Goal: Task Accomplishment & Management: Manage account settings

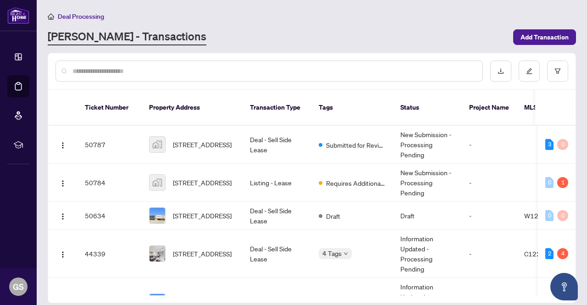
click at [81, 14] on span "Deal Processing" at bounding box center [81, 16] width 46 height 8
drag, startPoint x: 72, startPoint y: 17, endPoint x: 45, endPoint y: 16, distance: 26.6
click at [71, 17] on span "Deal Processing" at bounding box center [81, 16] width 46 height 8
click at [45, 16] on main "Deal Processing [PERSON_NAME] - Transactions Add Transaction Ticket Number Prop…" at bounding box center [312, 152] width 550 height 305
click at [59, 15] on span "Deal Processing" at bounding box center [81, 16] width 46 height 8
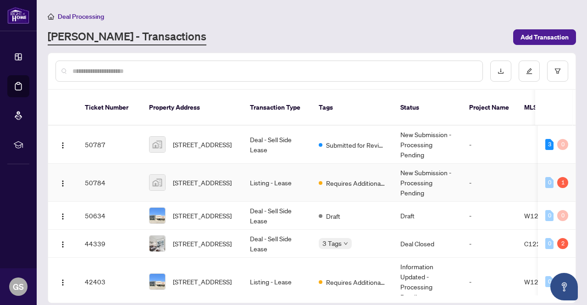
click at [306, 166] on td "Listing - Lease" at bounding box center [277, 183] width 69 height 38
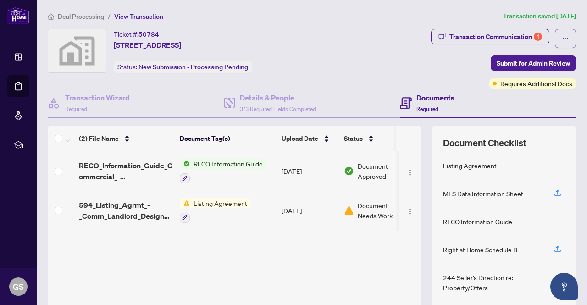
click at [369, 211] on span "Document Needs Work" at bounding box center [382, 210] width 48 height 20
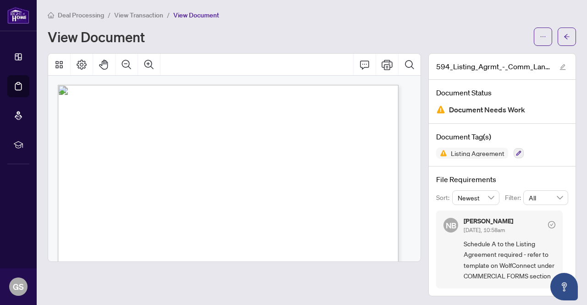
click at [148, 17] on span "View Transaction" at bounding box center [138, 15] width 49 height 8
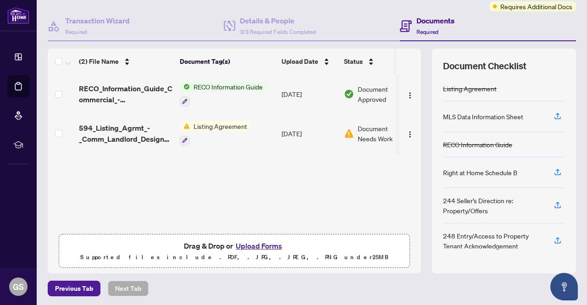
scroll to position [78, 0]
click at [266, 241] on button "Upload Forms" at bounding box center [259, 245] width 52 height 12
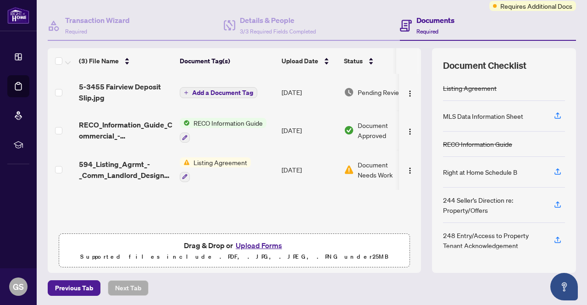
click at [255, 244] on button "Upload Forms" at bounding box center [259, 245] width 52 height 12
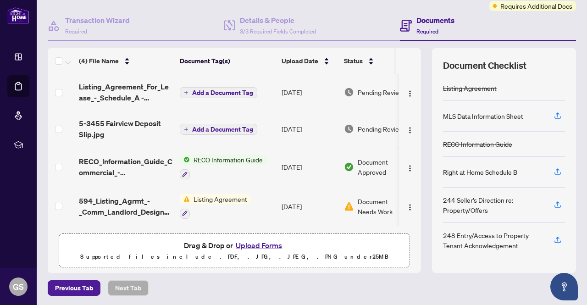
scroll to position [0, 0]
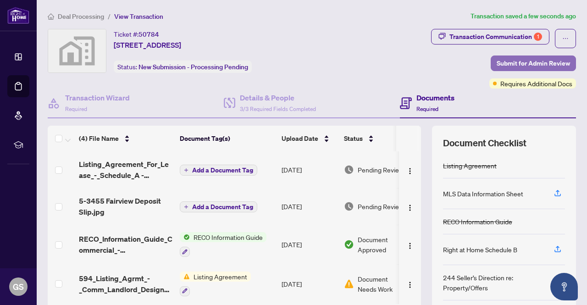
click at [561, 60] on span "Submit for Admin Review" at bounding box center [533, 63] width 73 height 15
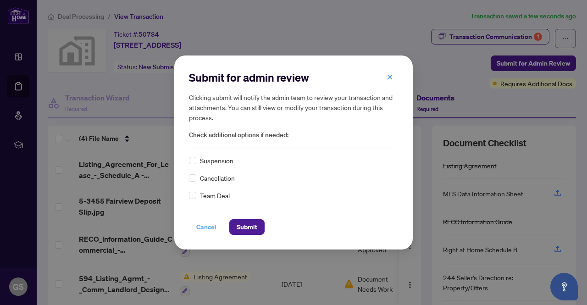
click at [208, 225] on span "Cancel" at bounding box center [206, 227] width 20 height 15
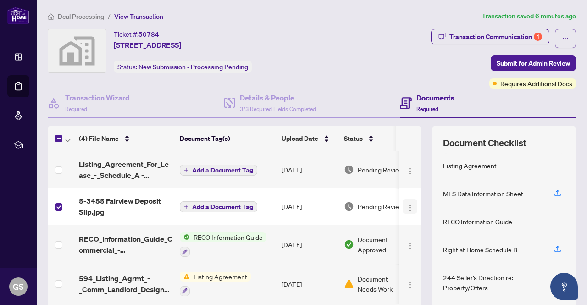
click at [406, 201] on span "button" at bounding box center [409, 206] width 7 height 10
click at [366, 87] on div "Transaction Communication 1 Submit for Admin Review Requires Additional Docs" at bounding box center [460, 59] width 233 height 60
click at [132, 204] on span "5-3455 Fairview Deposit Slip.jpg" at bounding box center [126, 206] width 94 height 22
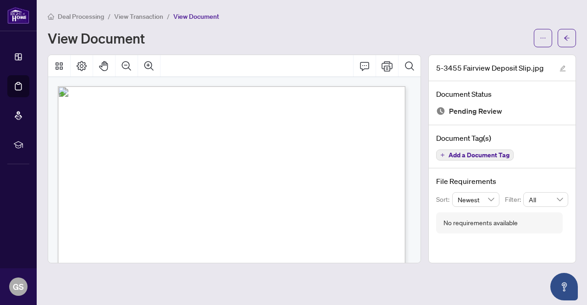
click at [533, 42] on div "View Document" at bounding box center [312, 38] width 528 height 18
click at [542, 37] on icon "ellipsis" at bounding box center [543, 38] width 6 height 6
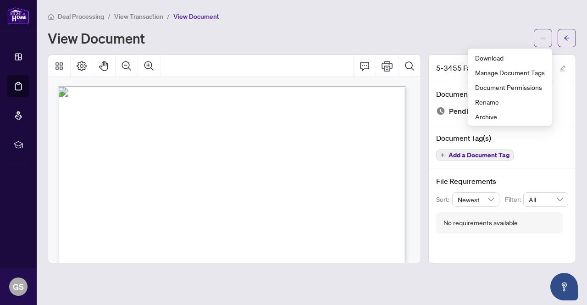
click at [196, 42] on div "View Document" at bounding box center [288, 38] width 481 height 15
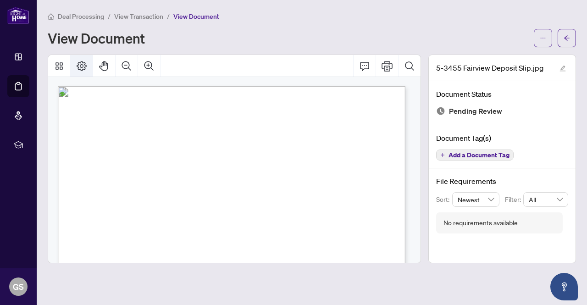
click at [77, 67] on icon "Page Layout" at bounding box center [81, 66] width 11 height 11
click at [140, 17] on span "View Transaction" at bounding box center [138, 16] width 49 height 8
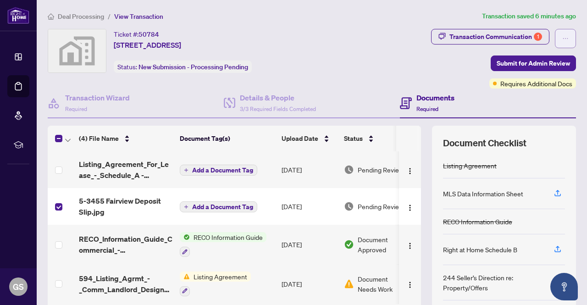
click at [562, 36] on icon "ellipsis" at bounding box center [565, 38] width 6 height 6
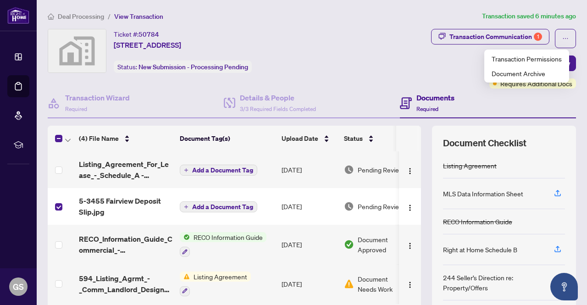
click at [356, 72] on div "Transaction Communication 1 Submit for Admin Review Requires Additional Docs" at bounding box center [460, 59] width 233 height 60
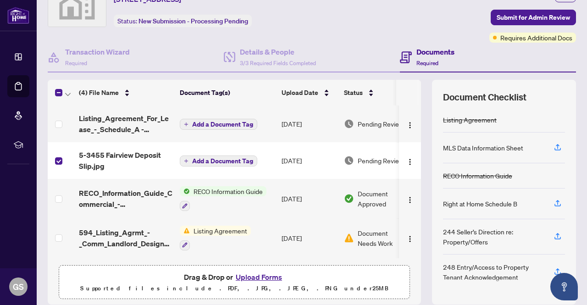
scroll to position [78, 0]
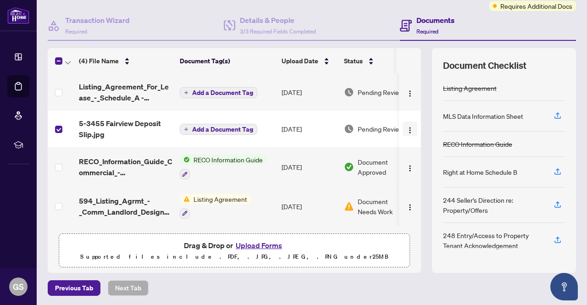
click at [403, 128] on button "button" at bounding box center [410, 129] width 15 height 15
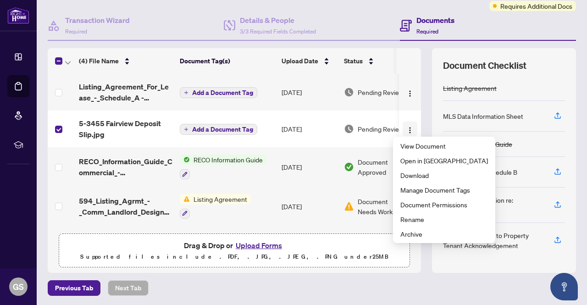
click at [403, 128] on button "button" at bounding box center [410, 129] width 15 height 15
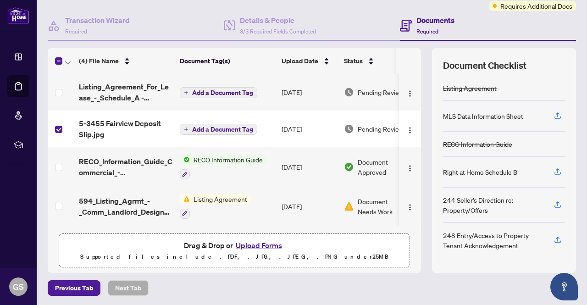
scroll to position [32, 0]
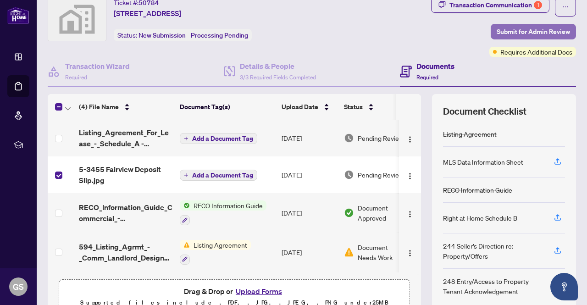
click at [538, 32] on span "Submit for Admin Review" at bounding box center [533, 31] width 73 height 15
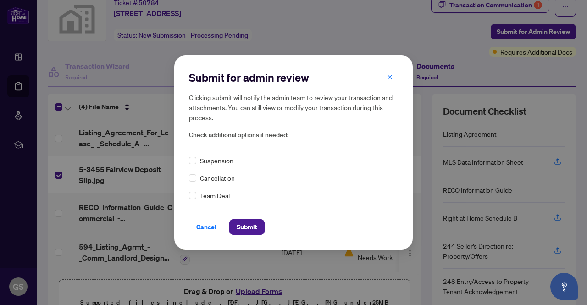
click at [212, 228] on span "Cancel" at bounding box center [206, 227] width 20 height 15
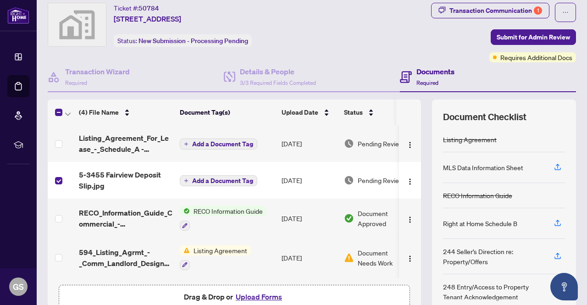
scroll to position [0, 0]
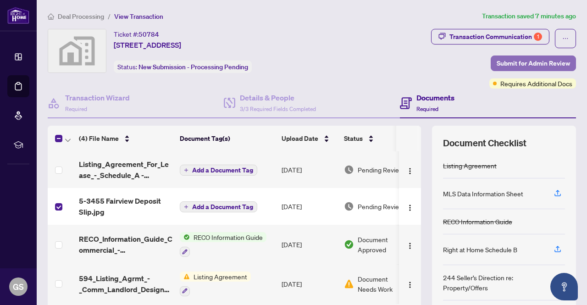
click at [539, 59] on span "Submit for Admin Review" at bounding box center [533, 63] width 73 height 15
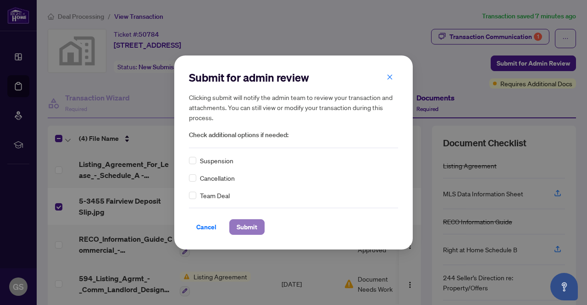
click at [244, 227] on span "Submit" at bounding box center [247, 227] width 21 height 15
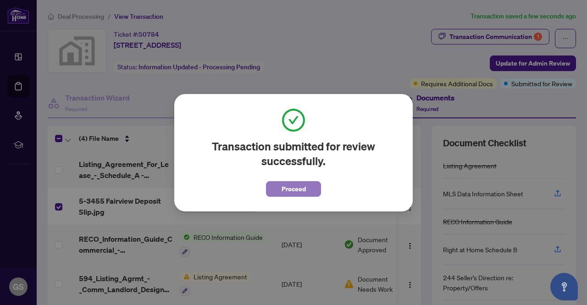
click at [283, 186] on span "Proceed" at bounding box center [294, 189] width 24 height 15
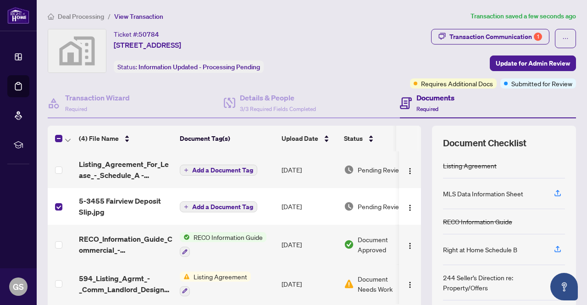
click at [89, 13] on span "Deal Processing" at bounding box center [81, 16] width 46 height 8
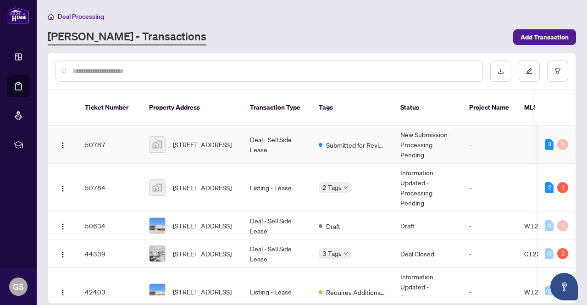
click at [284, 126] on td "Deal - Sell Side Lease" at bounding box center [277, 145] width 69 height 38
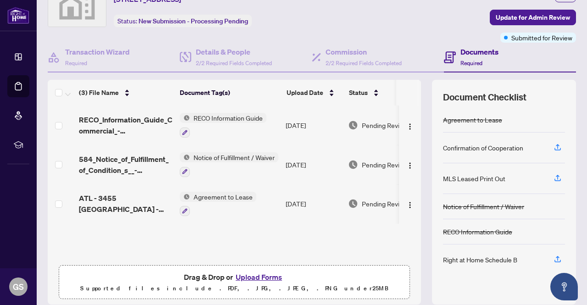
scroll to position [78, 0]
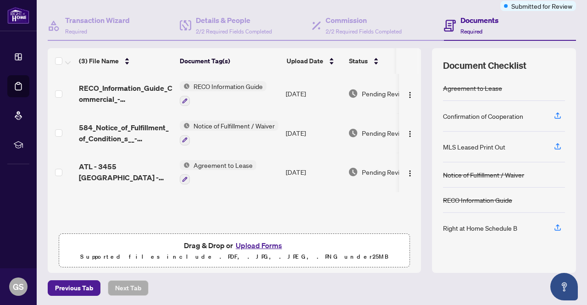
click at [251, 241] on button "Upload Forms" at bounding box center [259, 245] width 52 height 12
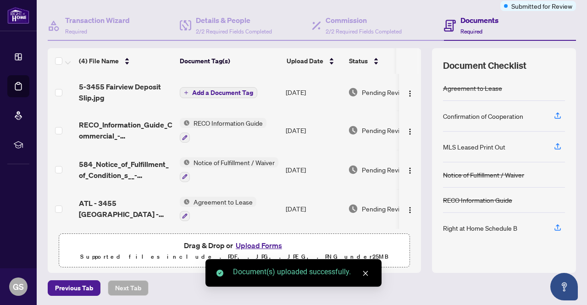
click at [366, 276] on icon "close" at bounding box center [365, 273] width 6 height 6
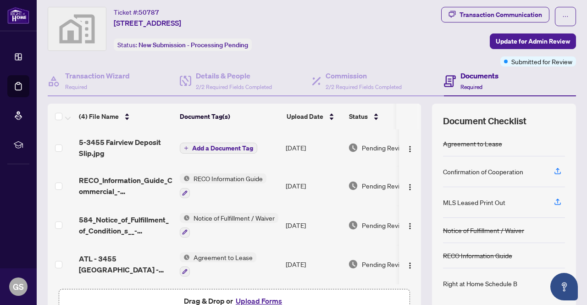
scroll to position [0, 0]
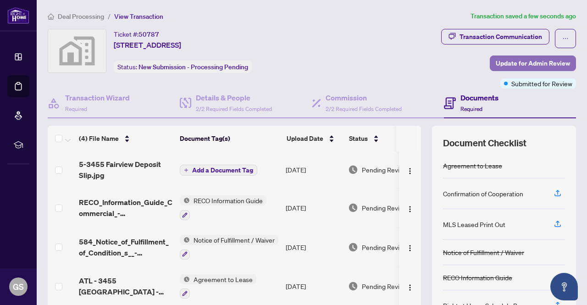
click at [511, 60] on span "Update for Admin Review" at bounding box center [533, 63] width 74 height 15
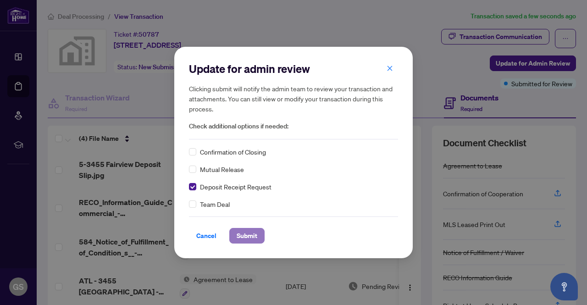
click at [250, 234] on span "Submit" at bounding box center [247, 235] width 21 height 15
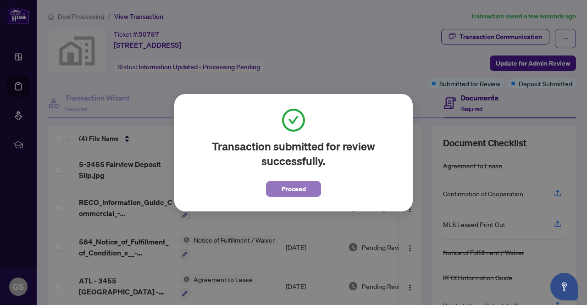
click at [300, 187] on span "Proceed" at bounding box center [294, 189] width 24 height 15
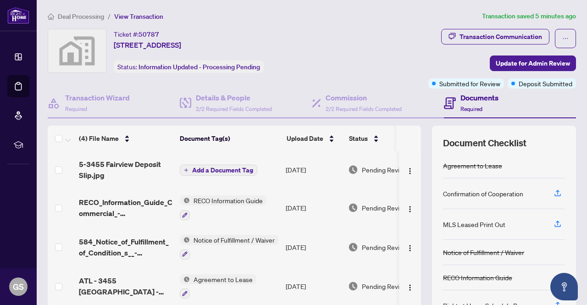
click at [94, 13] on span "Deal Processing" at bounding box center [81, 16] width 46 height 8
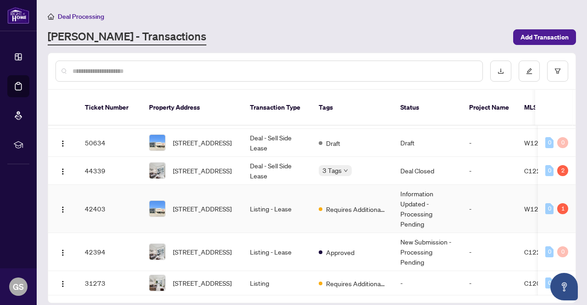
scroll to position [98, 0]
click at [275, 271] on td "Listing" at bounding box center [277, 283] width 69 height 24
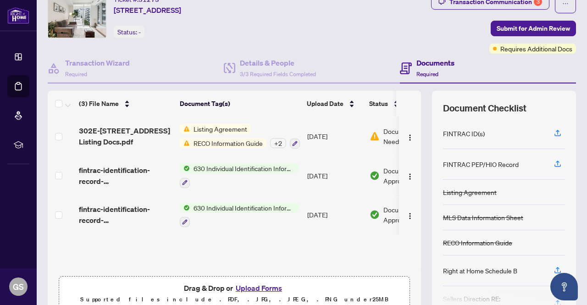
scroll to position [78, 0]
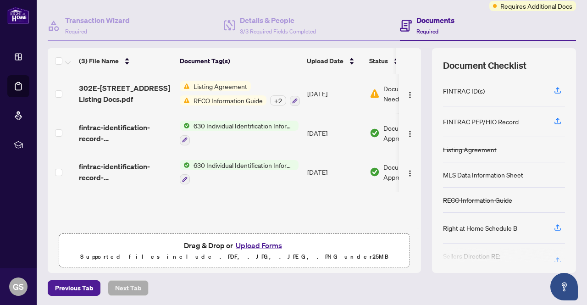
click at [259, 242] on button "Upload Forms" at bounding box center [259, 245] width 52 height 12
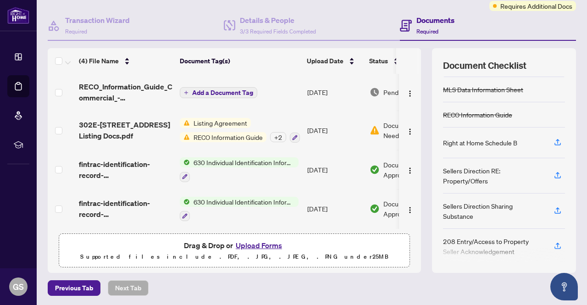
scroll to position [89, 0]
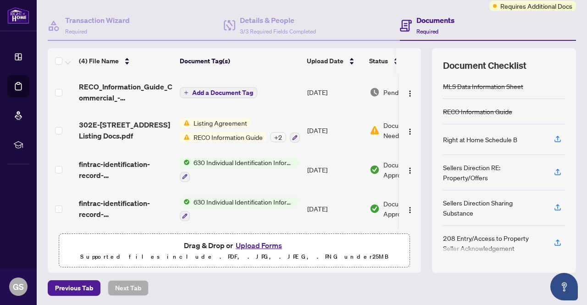
click at [354, 126] on td "[DATE]" at bounding box center [335, 130] width 62 height 39
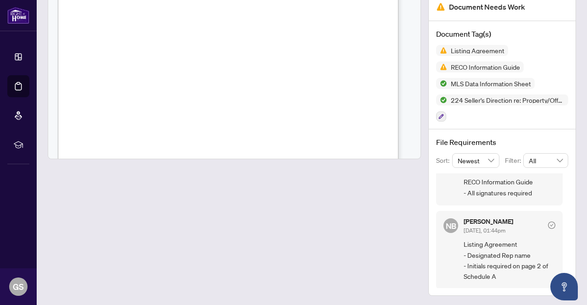
scroll to position [156, 0]
click at [425, 32] on div "302E-[STREET_ADDRESS] Listing Docs.pdf Document Status Document Needs Work Docu…" at bounding box center [502, 122] width 155 height 345
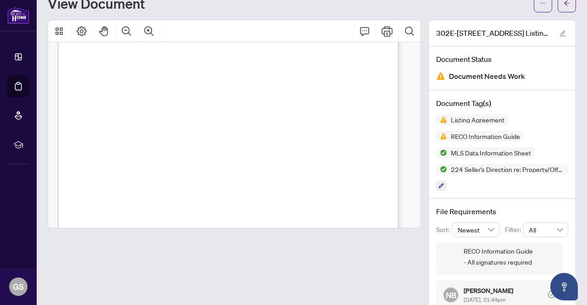
scroll to position [0, 0]
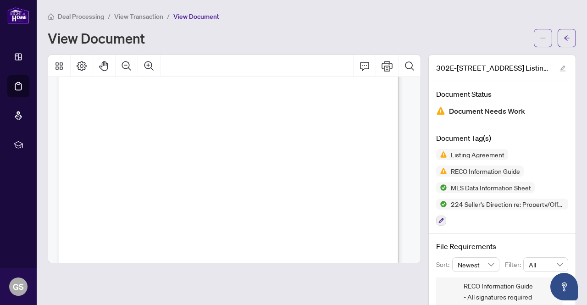
click at [238, 42] on div "View Document" at bounding box center [288, 38] width 481 height 15
click at [141, 14] on span "View Transaction" at bounding box center [138, 16] width 49 height 8
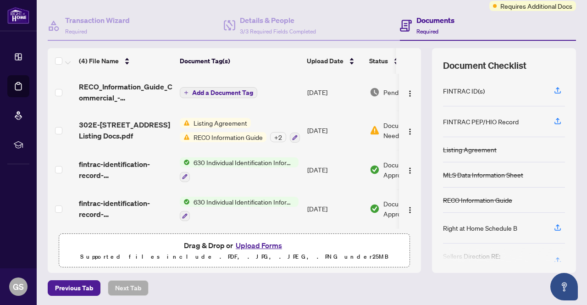
click at [235, 121] on span "Listing Agreement" at bounding box center [220, 123] width 61 height 10
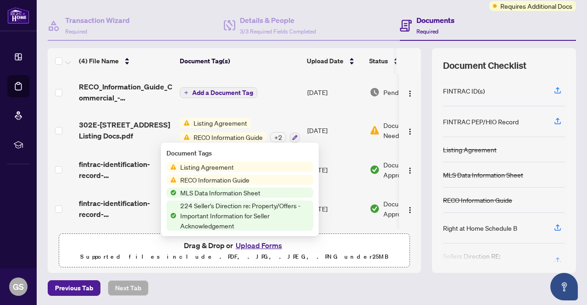
click at [195, 122] on span "Listing Agreement" at bounding box center [220, 123] width 61 height 10
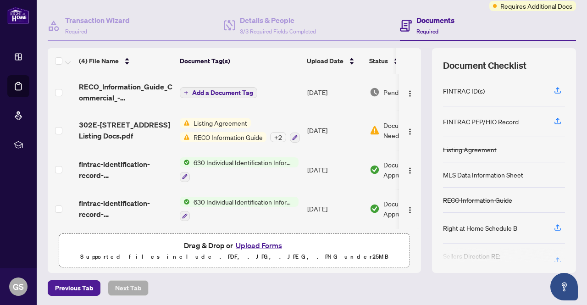
click at [121, 129] on span "302E-[STREET_ADDRESS] Listing Docs.pdf" at bounding box center [126, 130] width 94 height 22
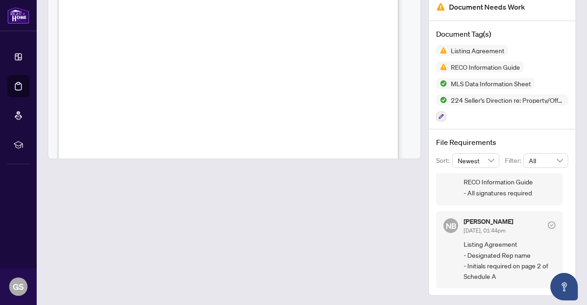
scroll to position [13609, 0]
click at [417, 119] on div at bounding box center [234, 122] width 381 height 345
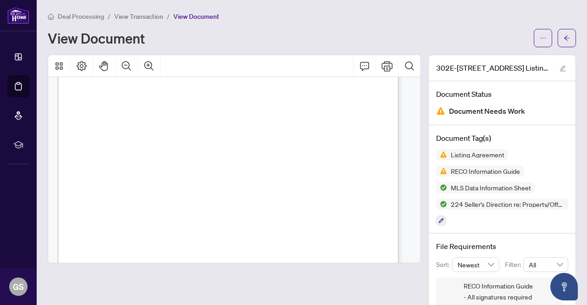
scroll to position [12692, 0]
click at [304, 31] on div "View Document" at bounding box center [288, 38] width 481 height 15
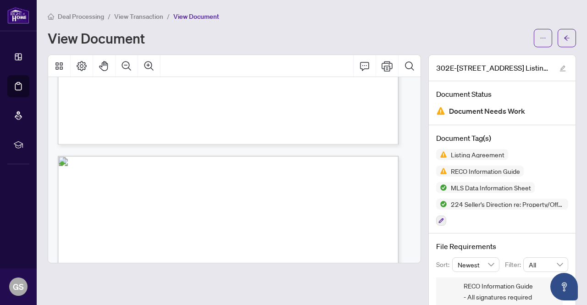
scroll to position [11453, 0]
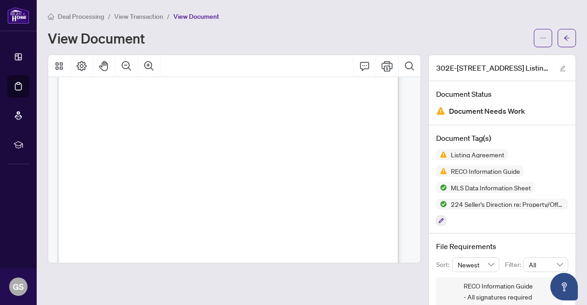
click at [152, 16] on span "View Transaction" at bounding box center [138, 16] width 49 height 8
